Goal: Task Accomplishment & Management: Manage account settings

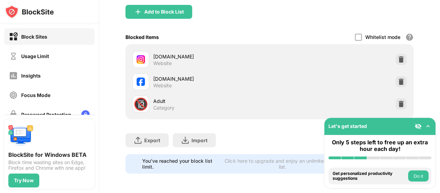
scroll to position [90, 0]
click at [35, 91] on div "Focus Mode" at bounding box center [29, 95] width 41 height 9
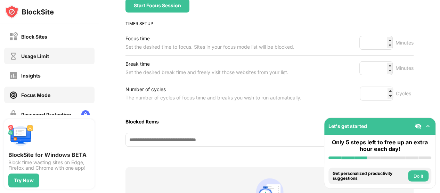
click at [57, 56] on div "Usage Limit" at bounding box center [49, 56] width 90 height 17
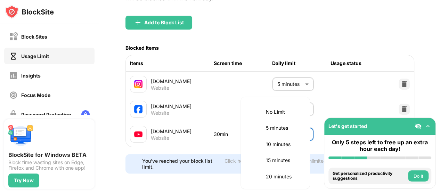
click at [284, 123] on body "Block Sites Usage Limit Insights Focus Mode Password Protection Custom Block Pa…" at bounding box center [220, 96] width 440 height 193
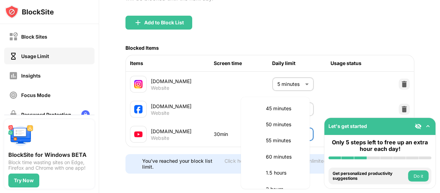
scroll to position [149, 0]
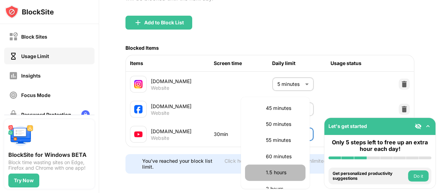
click at [287, 169] on p "1.5 hours" at bounding box center [283, 173] width 35 height 8
type input "**"
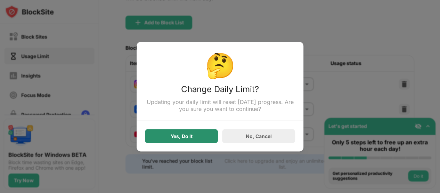
click at [198, 140] on div "Yes, Do It" at bounding box center [181, 136] width 73 height 14
